Goal: Task Accomplishment & Management: Use online tool/utility

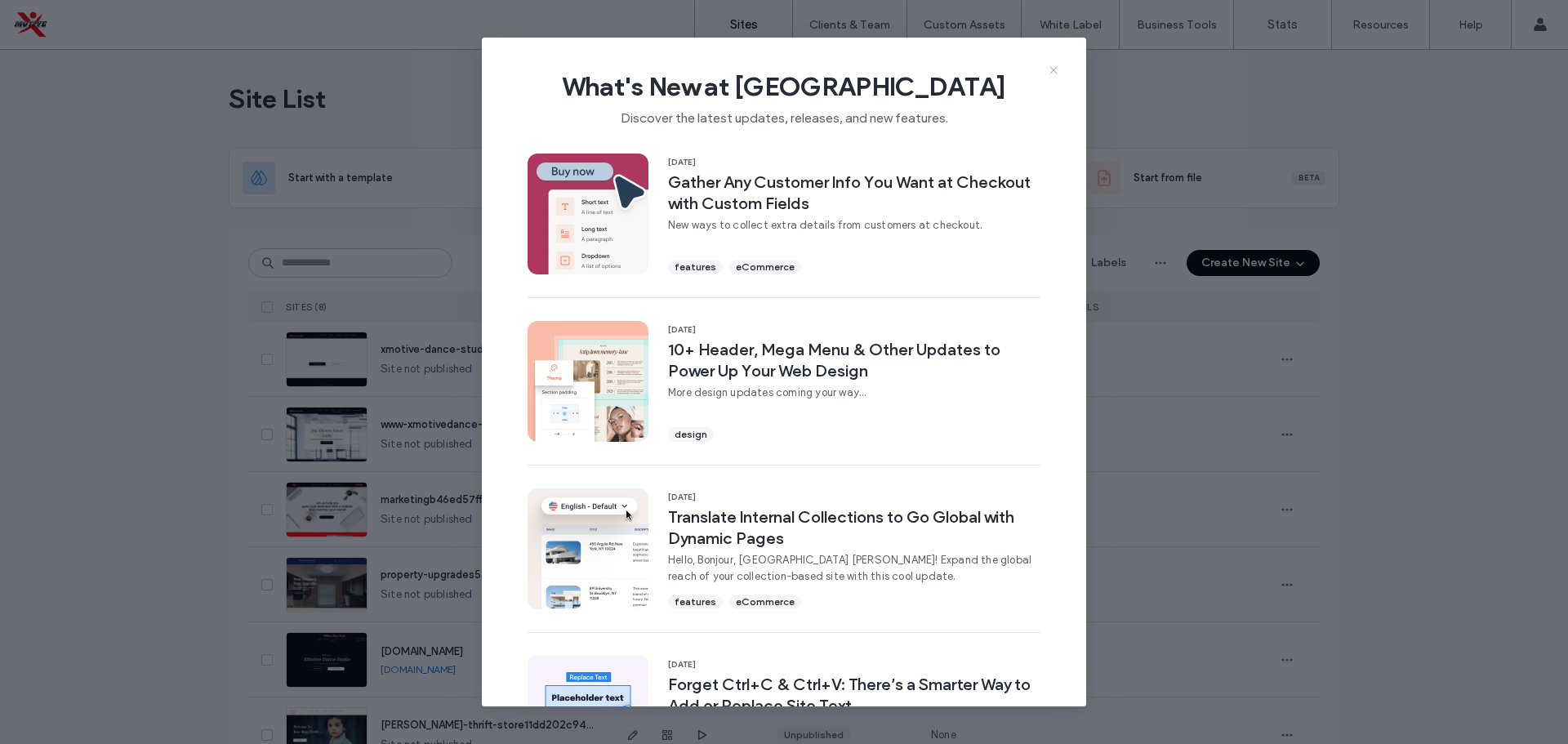
click at [1058, 70] on icon at bounding box center [1054, 70] width 13 height 13
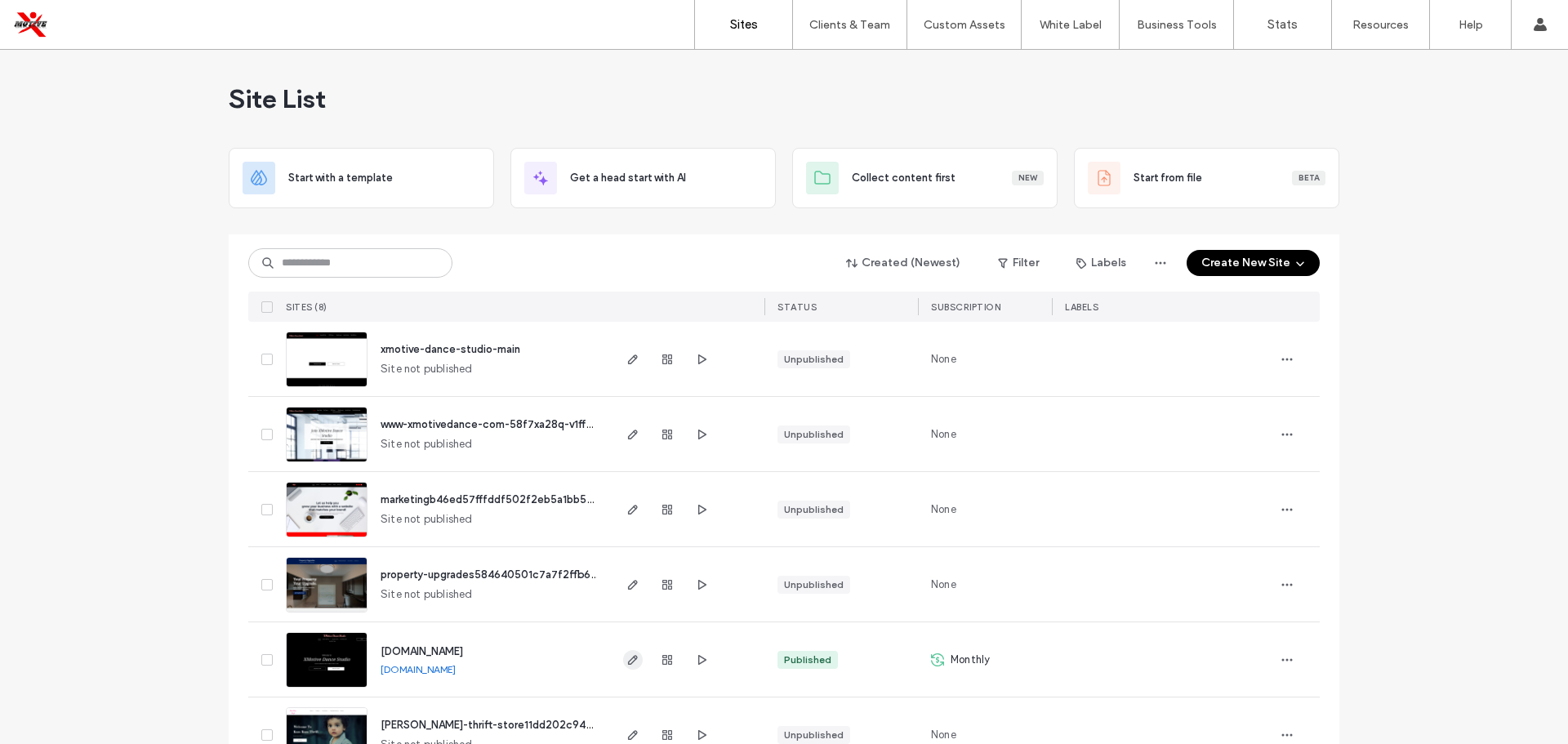
click at [623, 660] on span "button" at bounding box center [633, 659] width 20 height 20
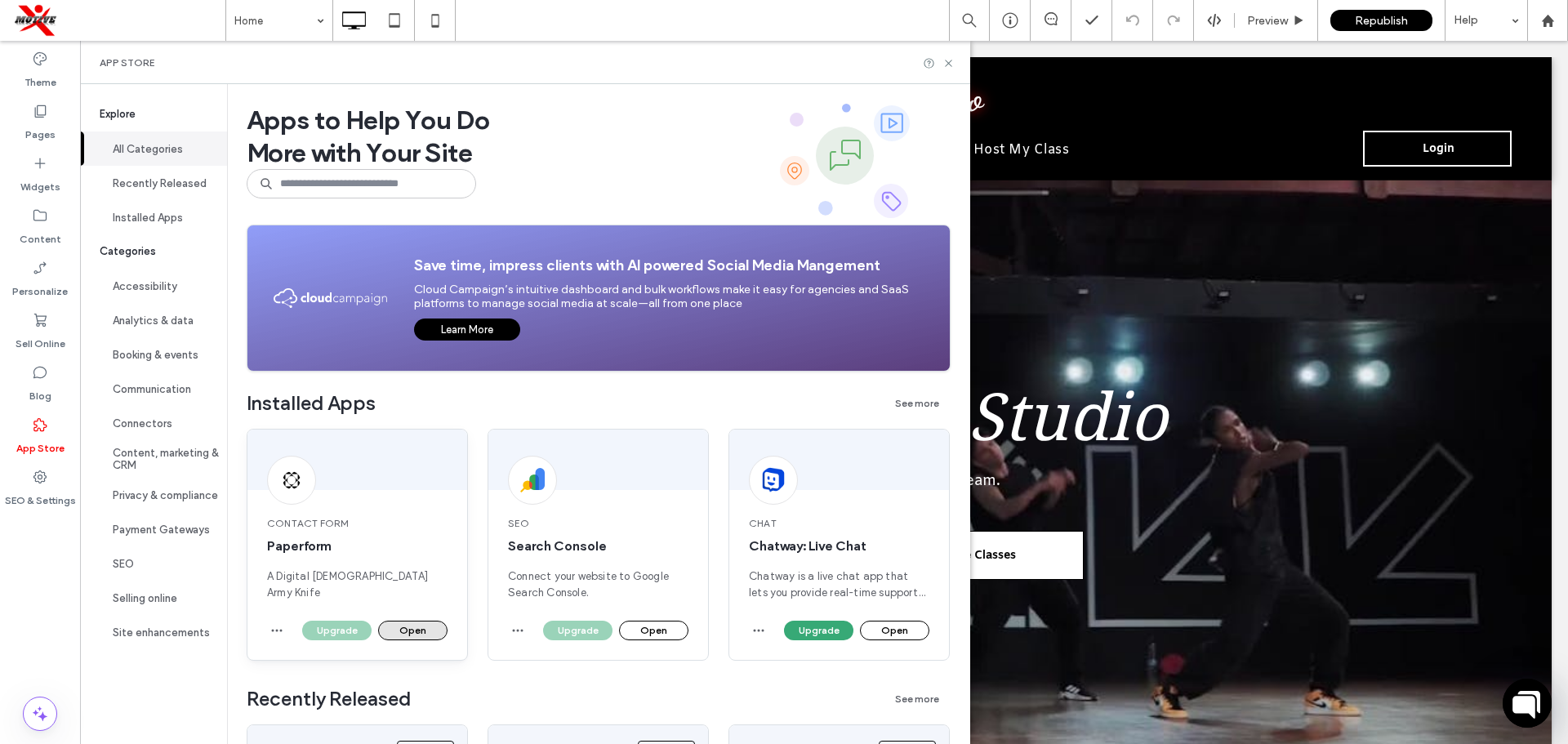
click at [408, 625] on button "Open" at bounding box center [413, 630] width 69 height 20
